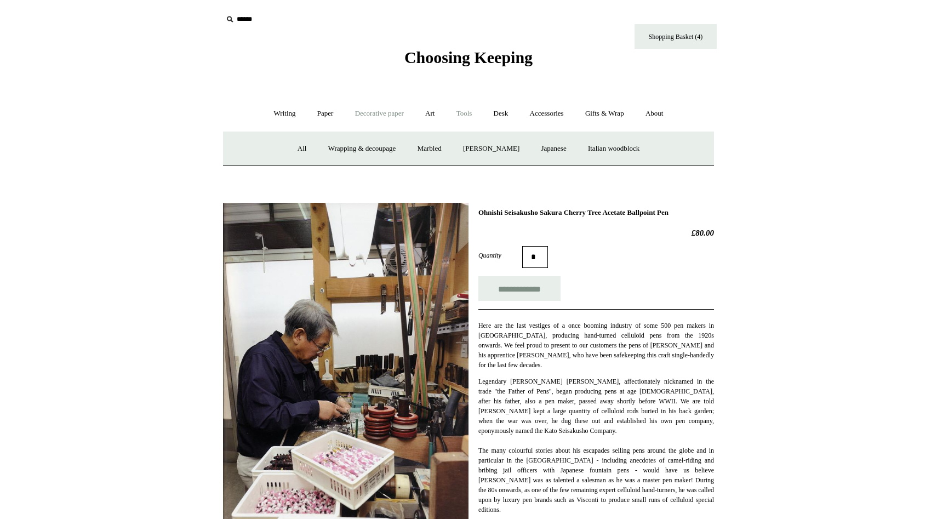
click at [456, 113] on link "Tools +" at bounding box center [465, 113] width 36 height 29
click at [430, 112] on link "Art +" at bounding box center [430, 113] width 29 height 29
click at [611, 151] on link "Wax & seals" at bounding box center [583, 148] width 55 height 29
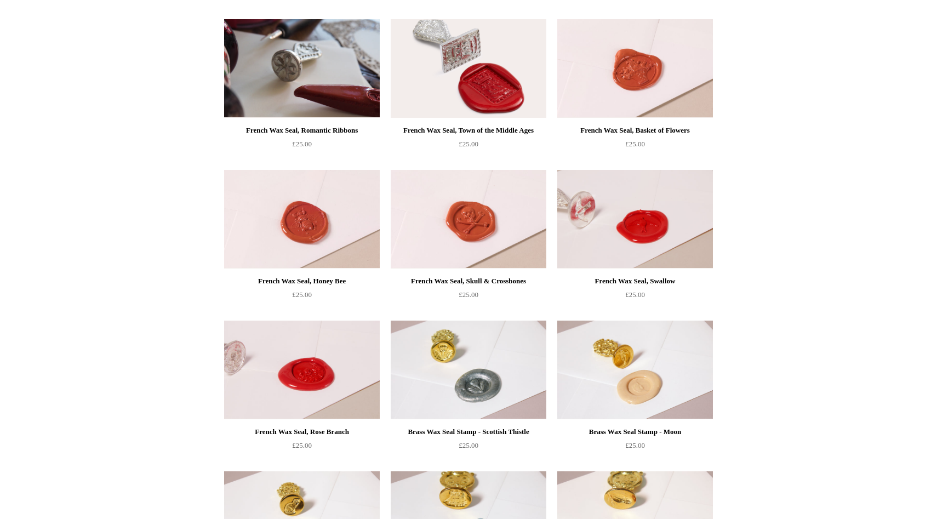
scroll to position [754, 0]
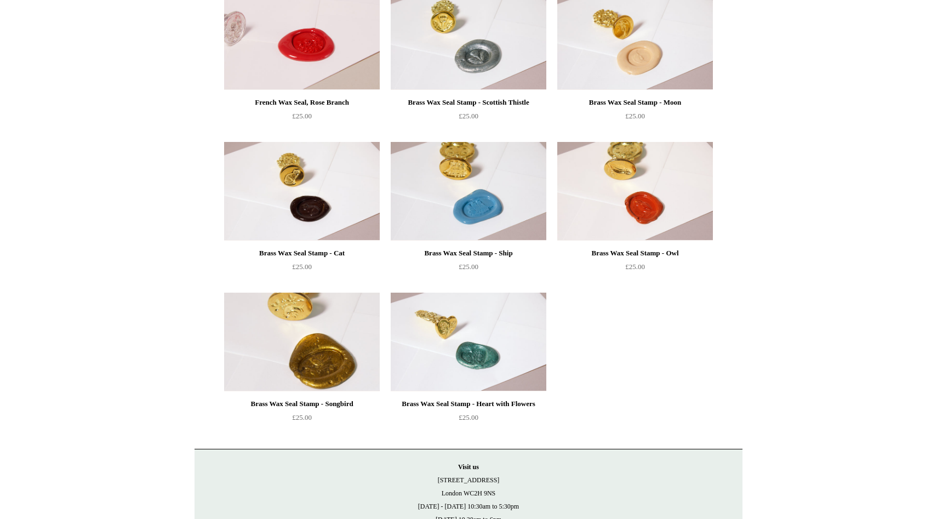
click at [266, 361] on img at bounding box center [302, 342] width 156 height 99
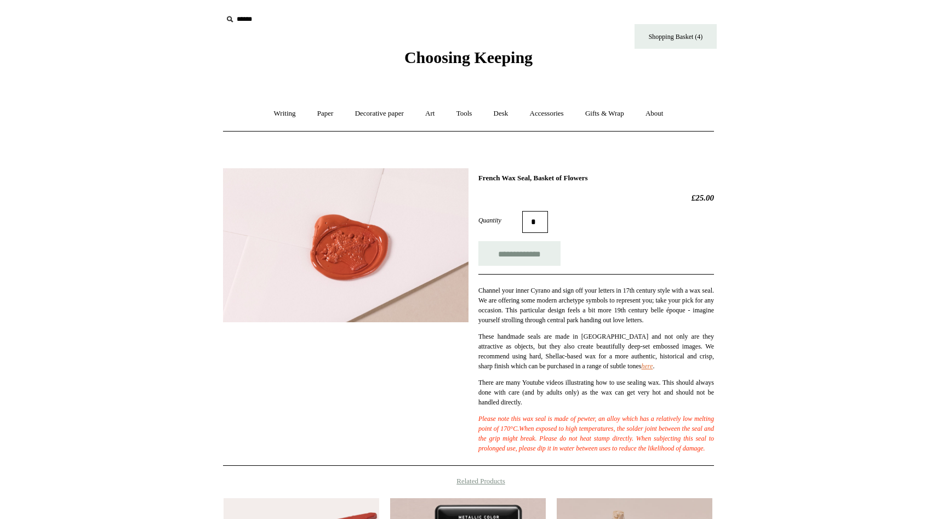
click at [301, 245] on img at bounding box center [346, 245] width 246 height 154
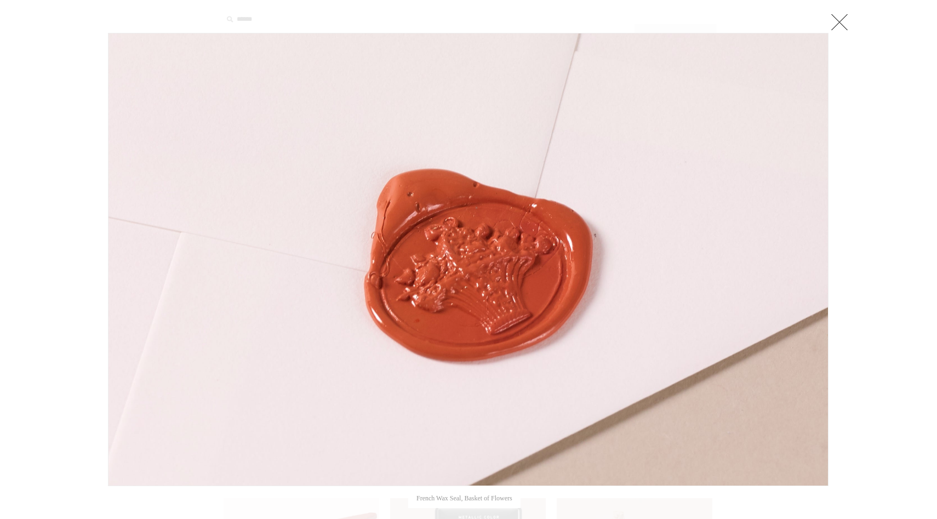
click at [834, 25] on link at bounding box center [840, 22] width 22 height 22
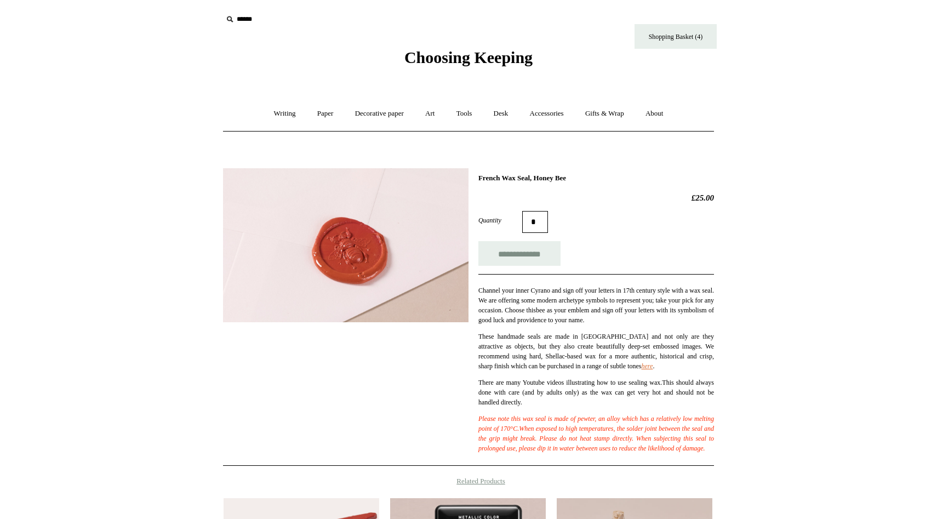
click at [361, 253] on img at bounding box center [346, 245] width 246 height 154
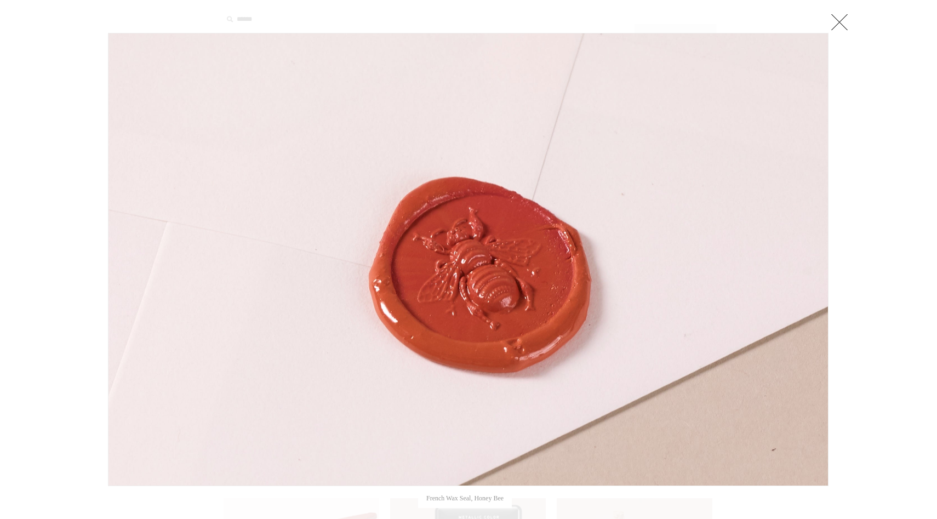
click at [840, 20] on link at bounding box center [840, 22] width 22 height 22
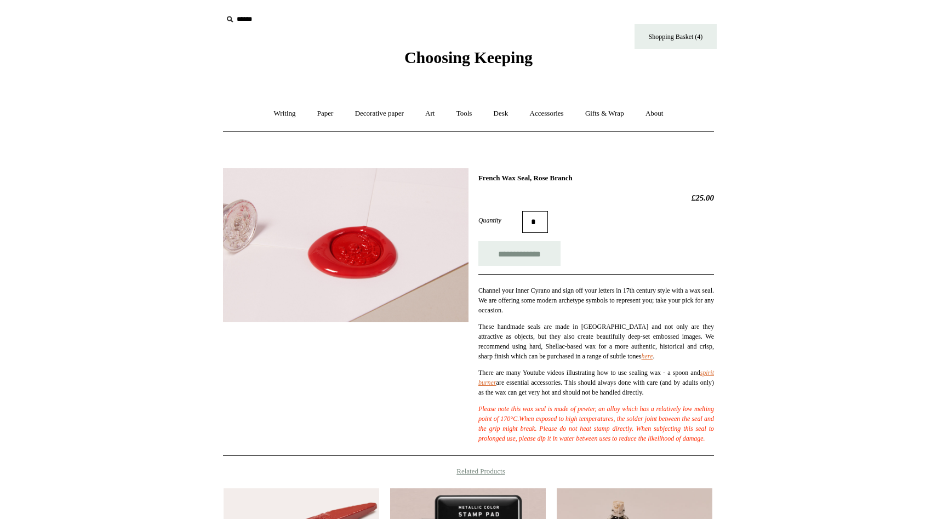
click at [373, 246] on img at bounding box center [346, 245] width 246 height 154
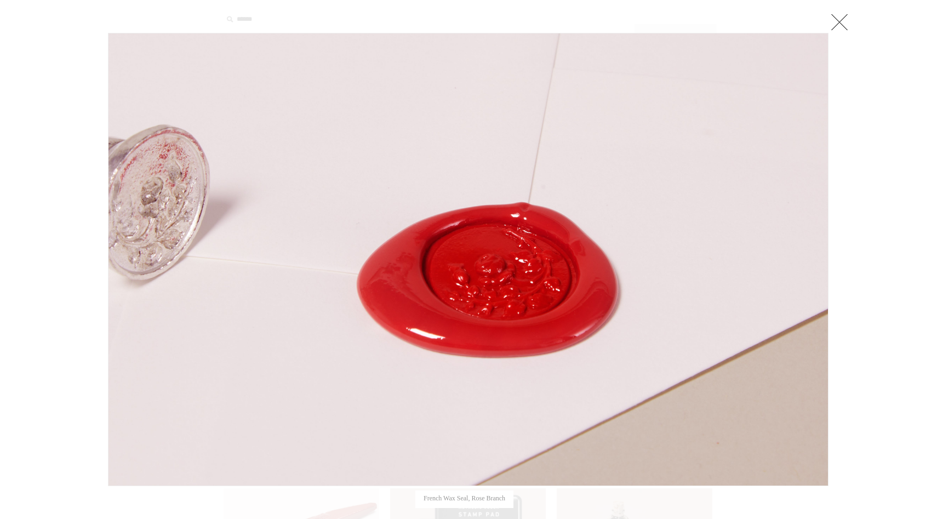
click at [832, 21] on link at bounding box center [840, 22] width 22 height 22
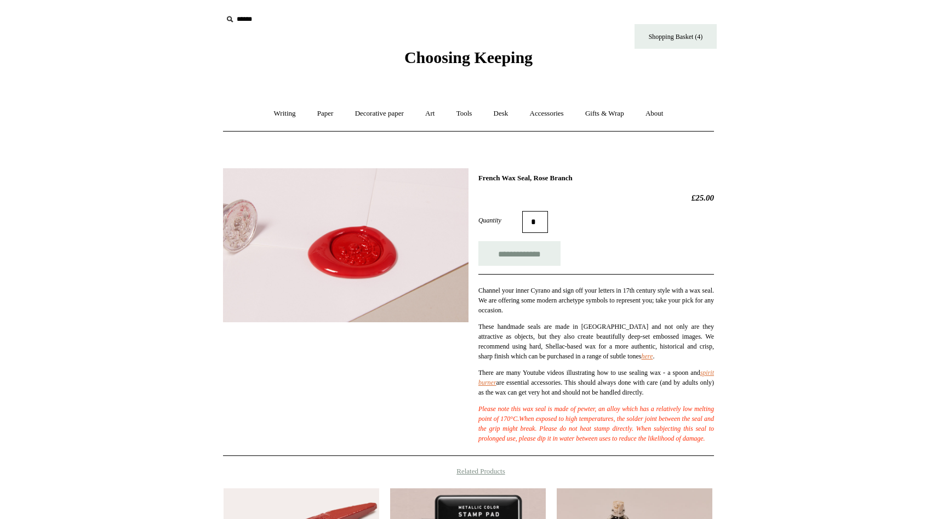
click at [399, 200] on img at bounding box center [346, 245] width 246 height 154
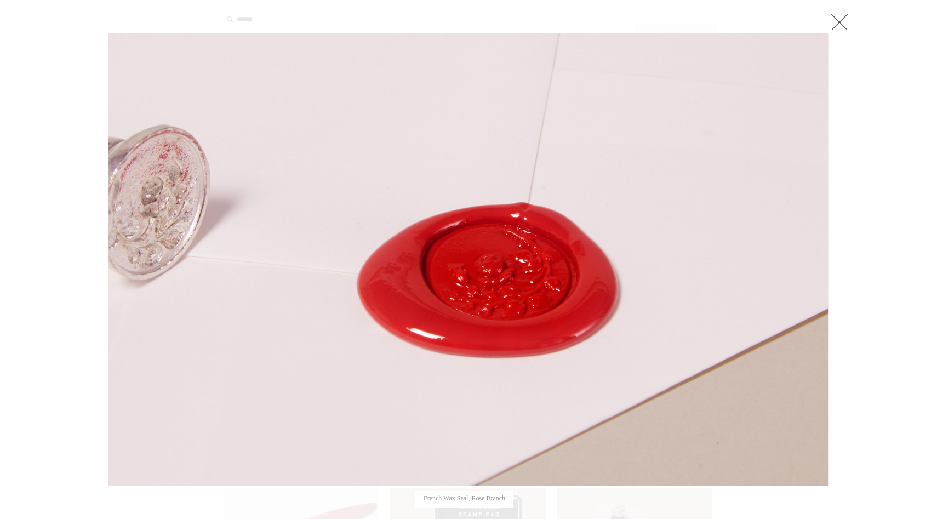
click at [841, 24] on link at bounding box center [840, 22] width 22 height 22
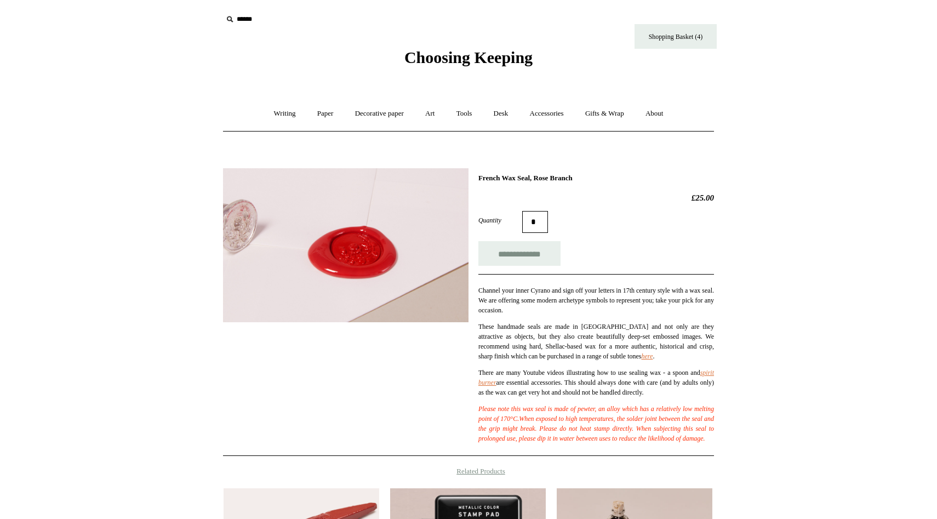
click at [503, 378] on p "There are many Youtube videos illustrating how to use sealing wax - a spoon and…" at bounding box center [597, 383] width 236 height 30
click at [500, 384] on link "spirit burner" at bounding box center [597, 378] width 236 height 18
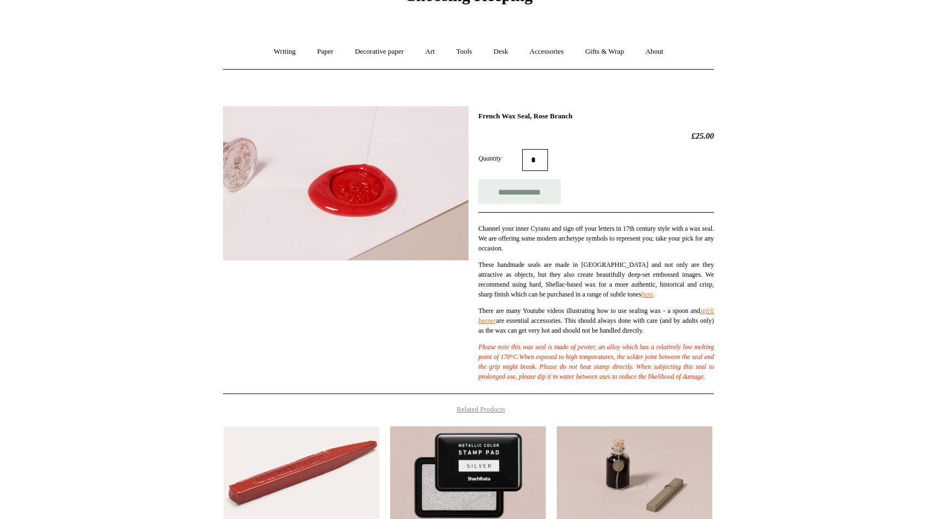
scroll to position [8, 0]
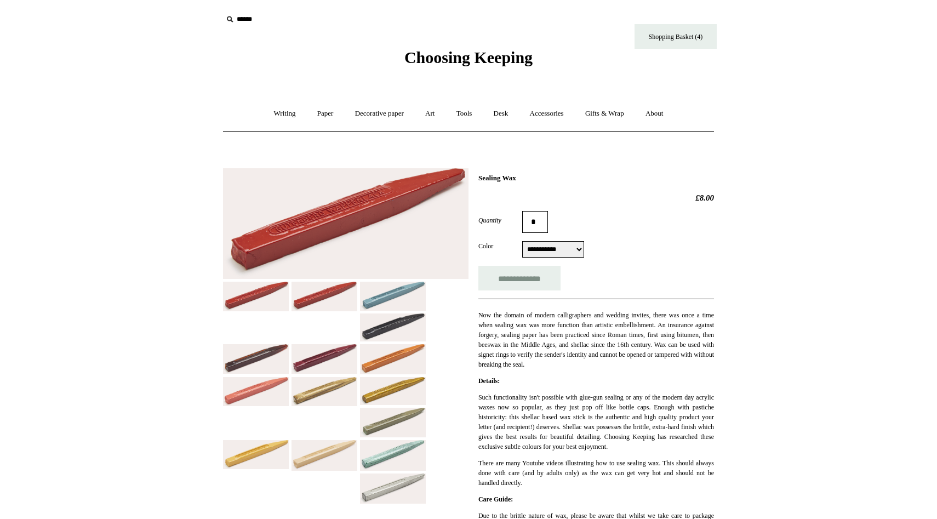
click at [389, 294] on img at bounding box center [393, 296] width 66 height 29
click at [397, 458] on img at bounding box center [393, 455] width 66 height 31
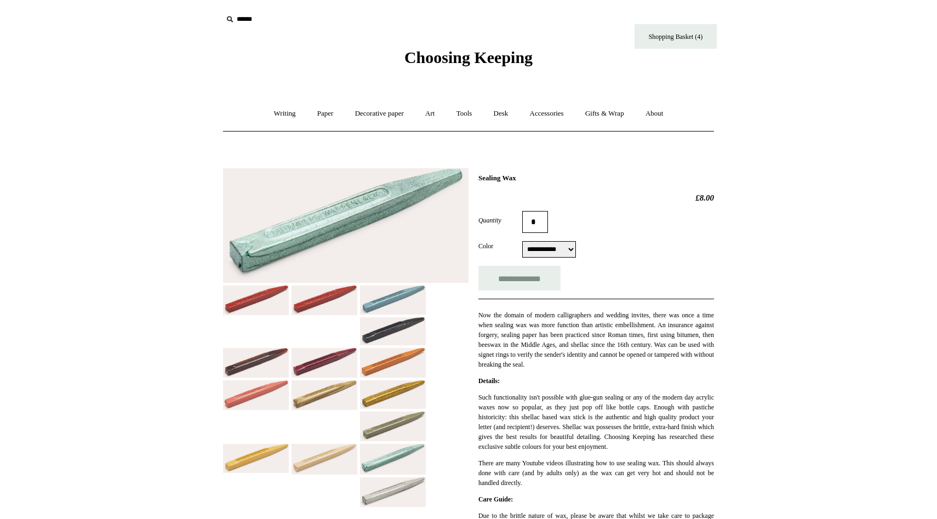
click at [268, 412] on div at bounding box center [346, 334] width 246 height 348
click at [265, 392] on img at bounding box center [256, 394] width 66 height 29
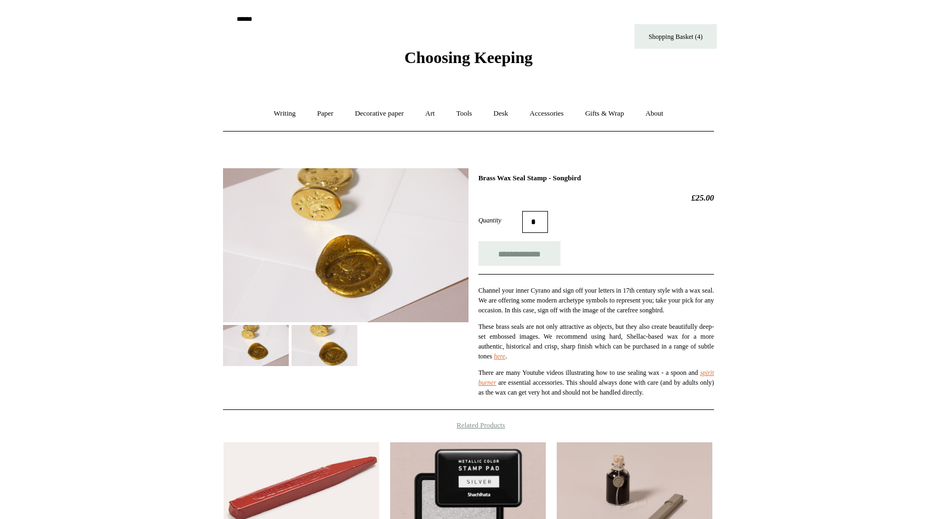
click at [294, 329] on img at bounding box center [325, 345] width 66 height 41
